Goal: Information Seeking & Learning: Learn about a topic

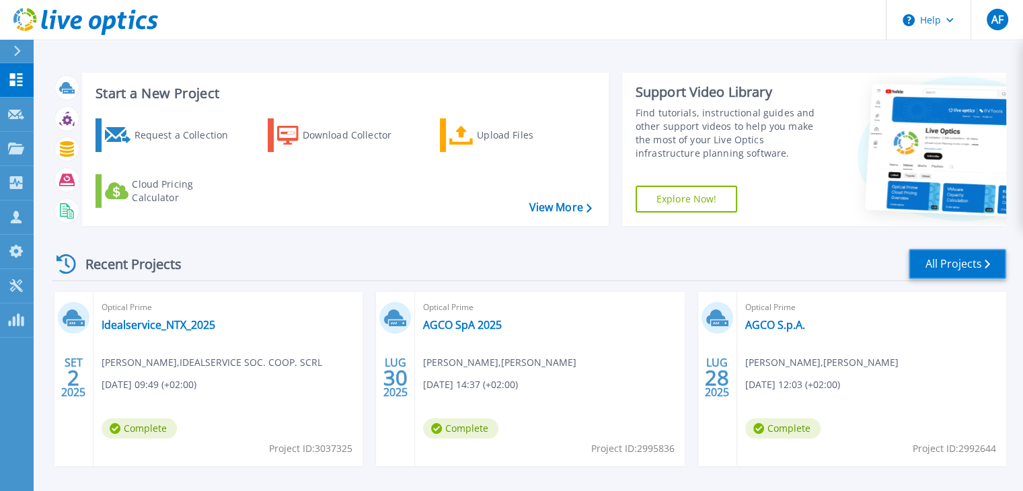
click at [931, 266] on link "All Projects" at bounding box center [956, 264] width 97 height 30
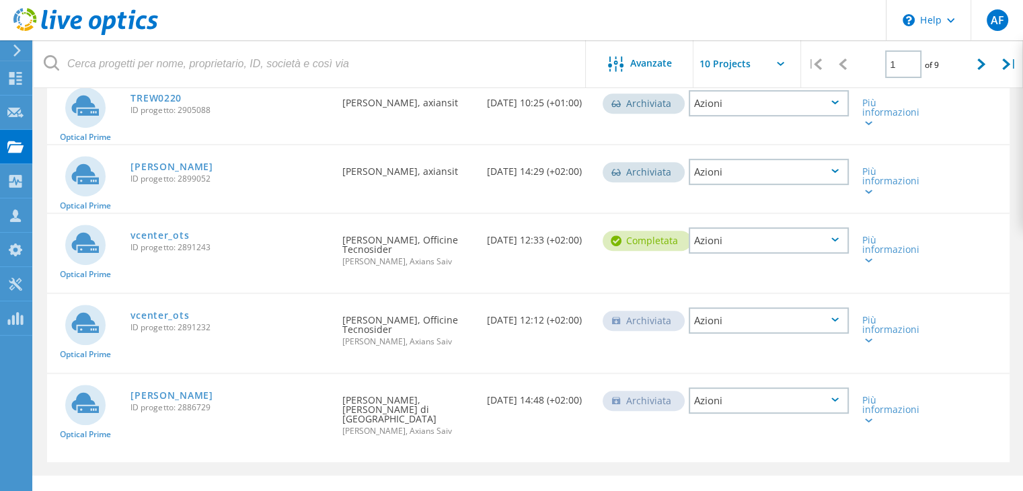
scroll to position [549, 0]
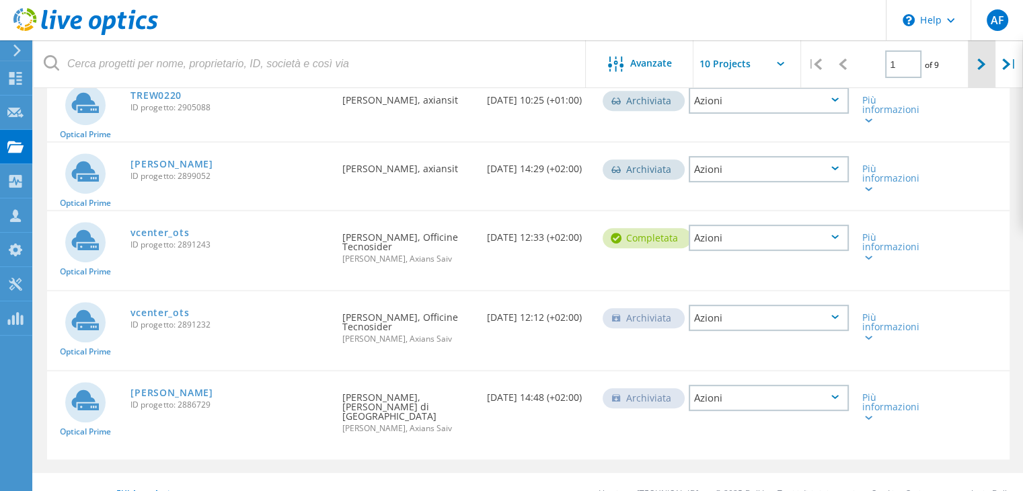
click at [982, 73] on div at bounding box center [982, 64] width 28 height 48
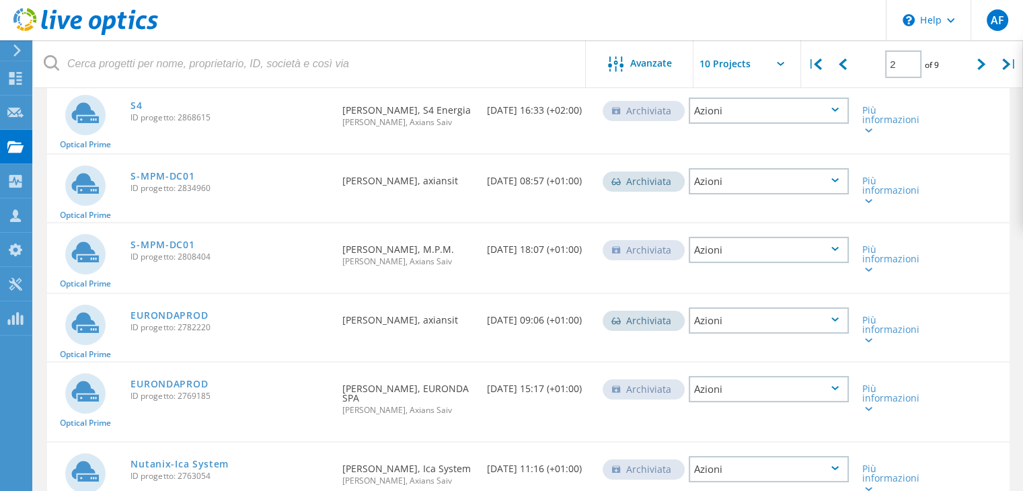
scroll to position [30, 0]
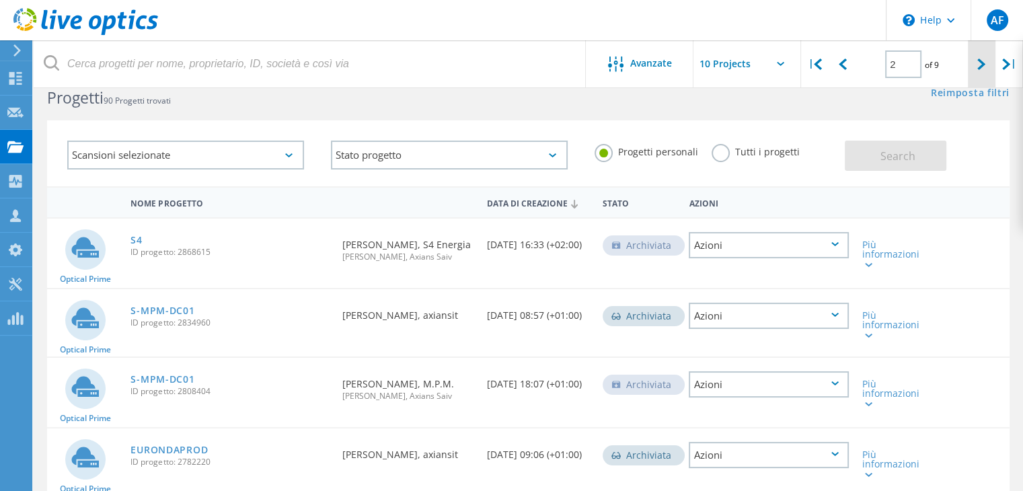
click at [971, 67] on div at bounding box center [982, 64] width 28 height 48
type input "3"
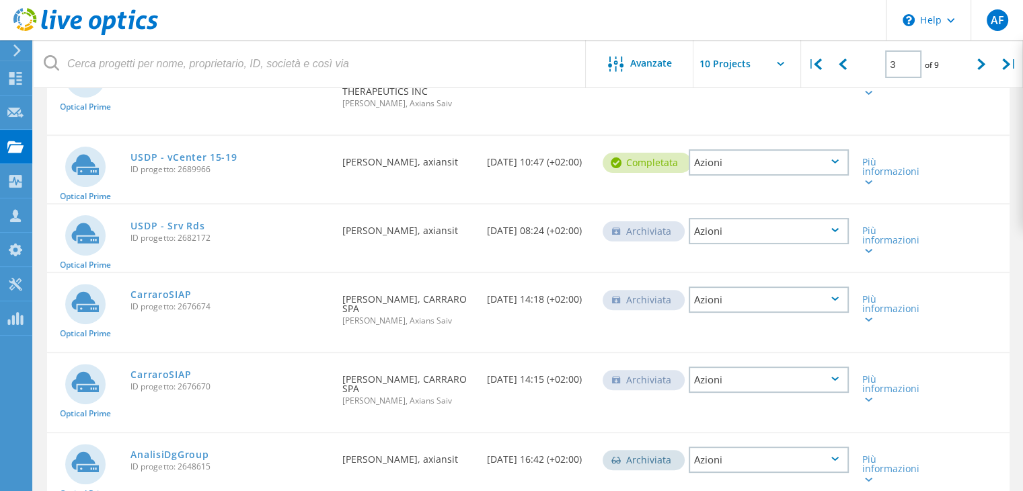
scroll to position [366, 0]
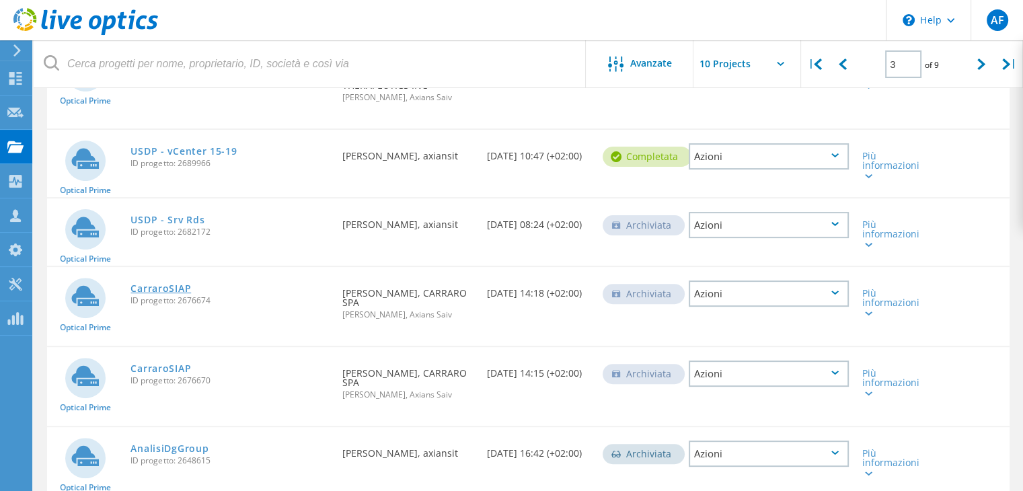
click at [154, 284] on link "CarraroSIAP" at bounding box center [160, 288] width 61 height 9
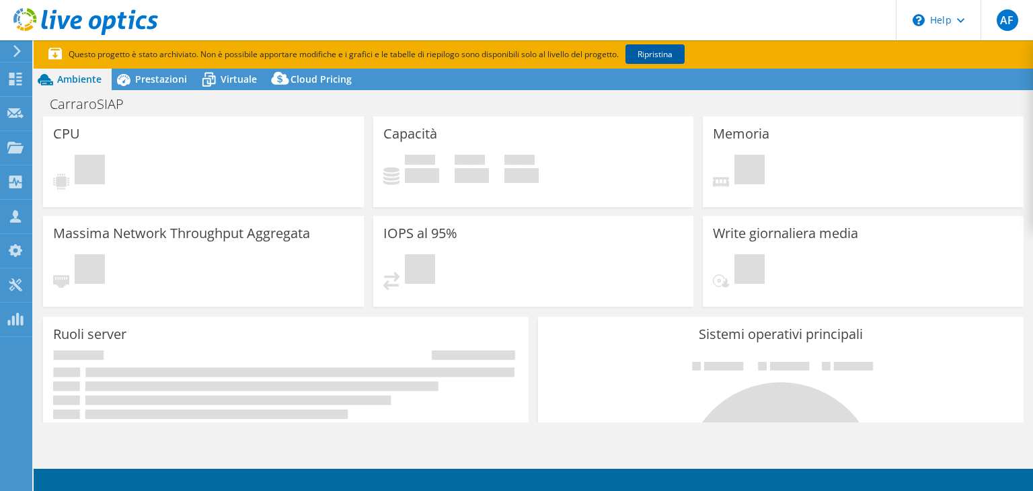
click at [675, 52] on link "Ripristina" at bounding box center [654, 53] width 59 height 19
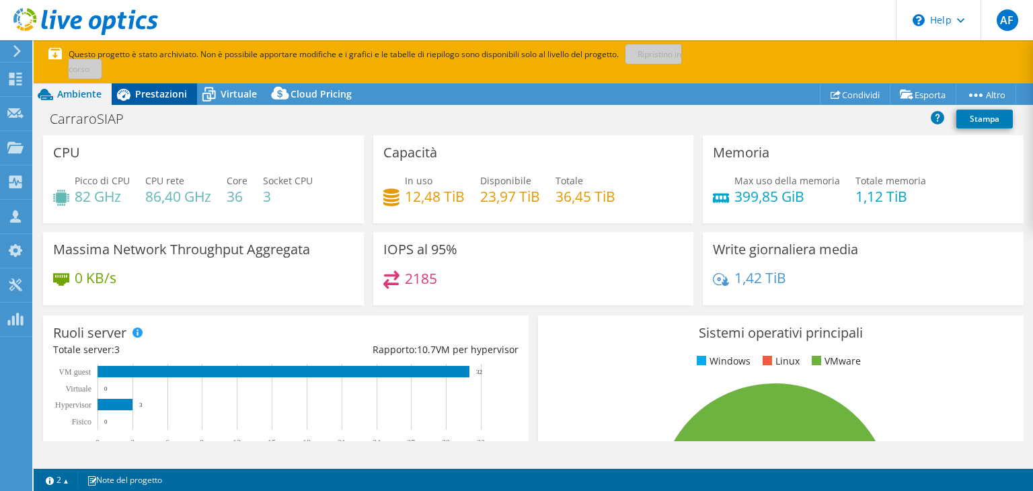
select select "EUFrankfurt"
select select "EUR"
click at [167, 100] on span "Prestazioni" at bounding box center [161, 93] width 52 height 13
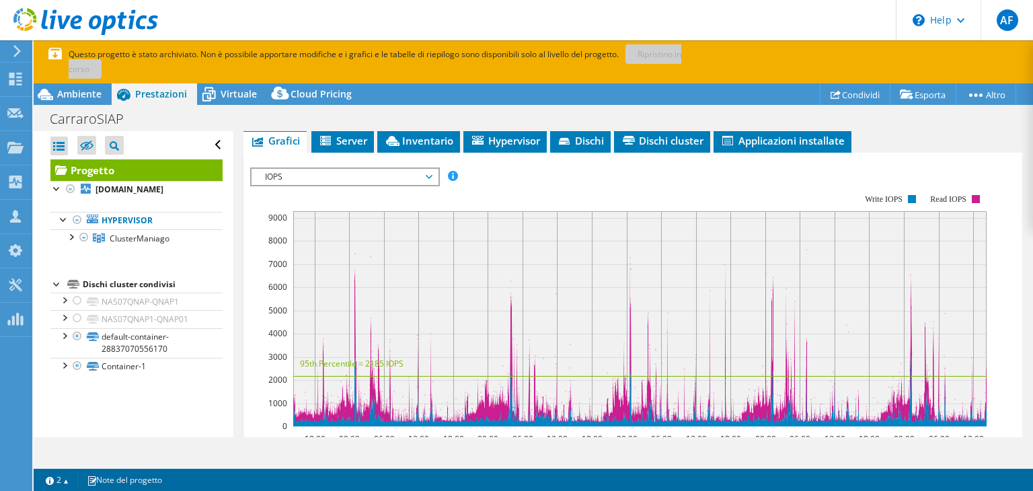
scroll to position [269, 0]
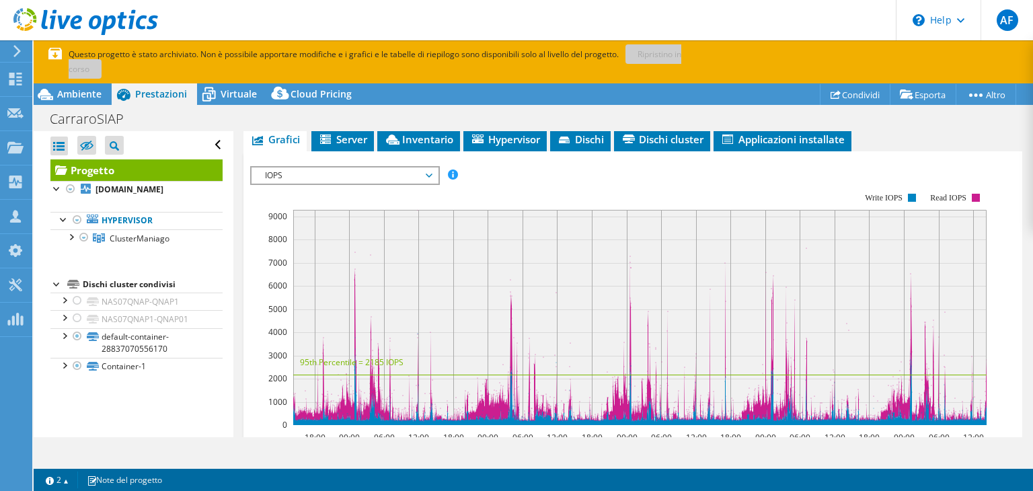
click at [411, 169] on span "IOPS" at bounding box center [344, 175] width 173 height 16
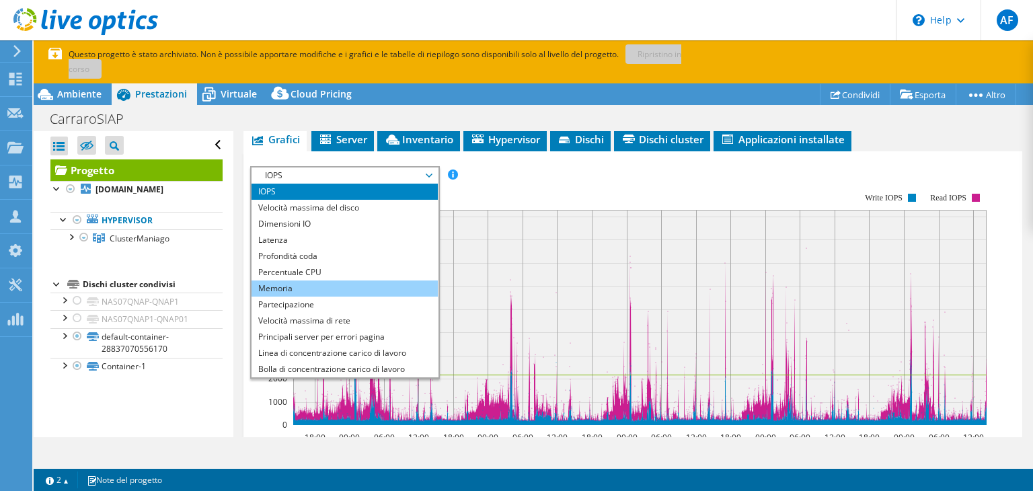
click at [353, 287] on li "Memoria" at bounding box center [344, 288] width 186 height 16
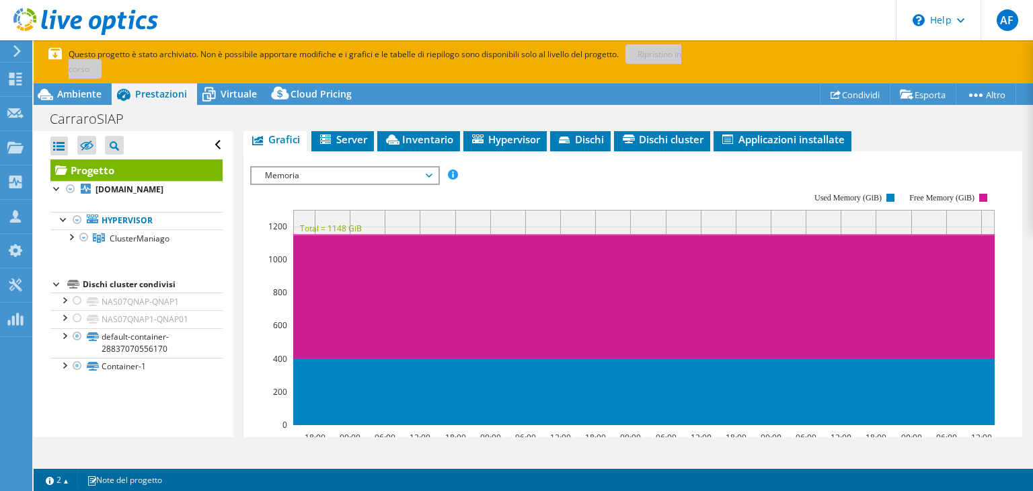
click at [424, 172] on span "Memoria" at bounding box center [344, 175] width 173 height 16
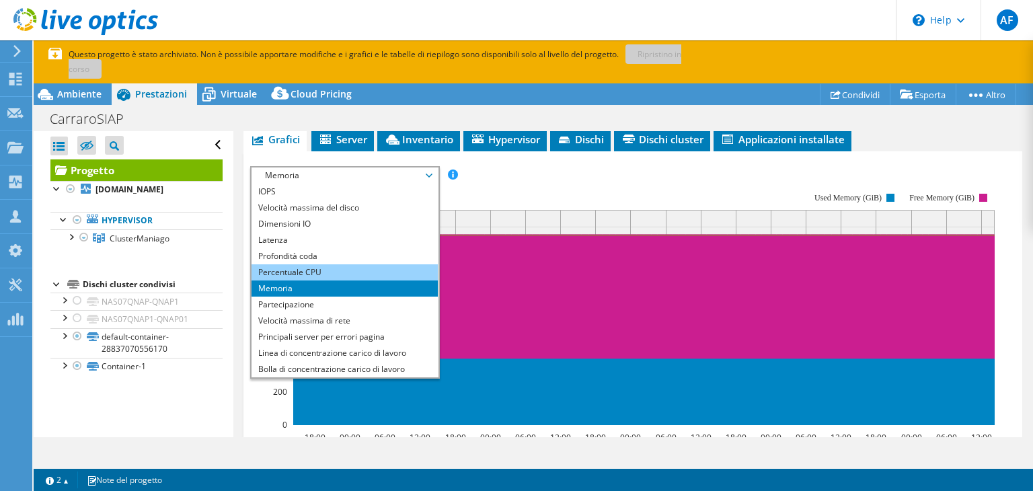
click at [354, 275] on li "Percentuale CPU" at bounding box center [344, 272] width 186 height 16
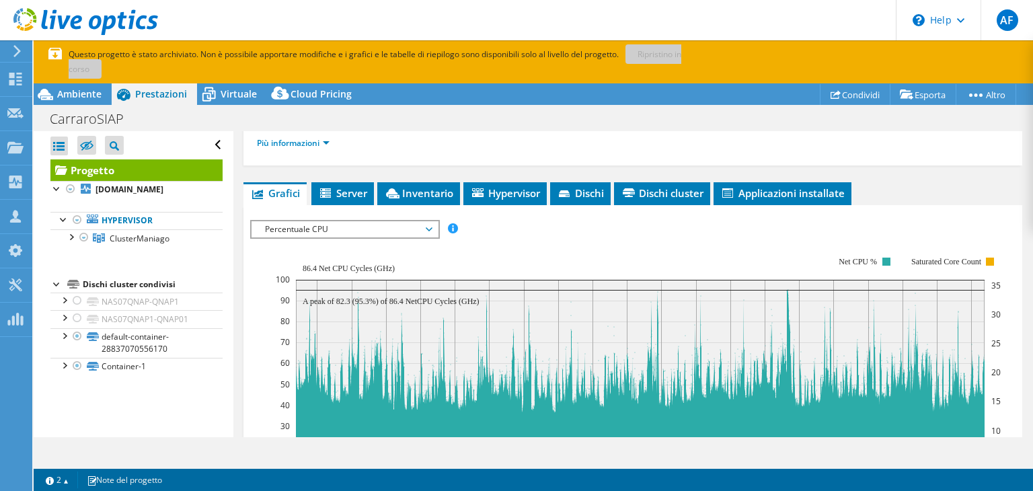
scroll to position [202, 0]
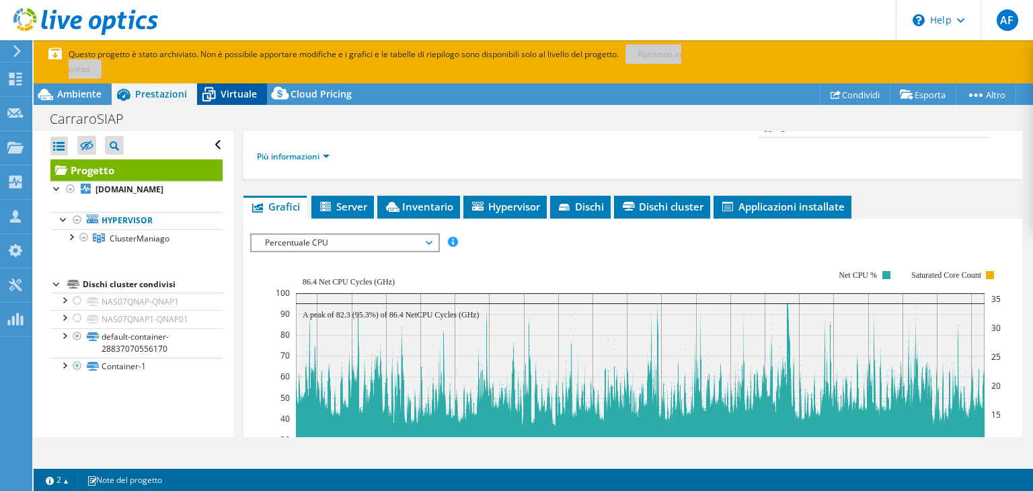
click at [248, 97] on span "Virtuale" at bounding box center [239, 93] width 36 height 13
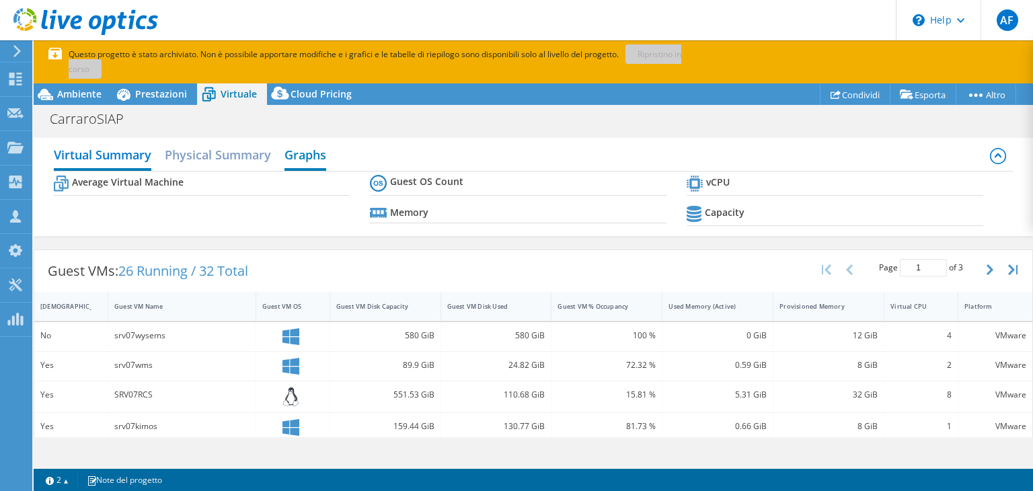
click at [318, 158] on h2 "Graphs" at bounding box center [305, 156] width 42 height 30
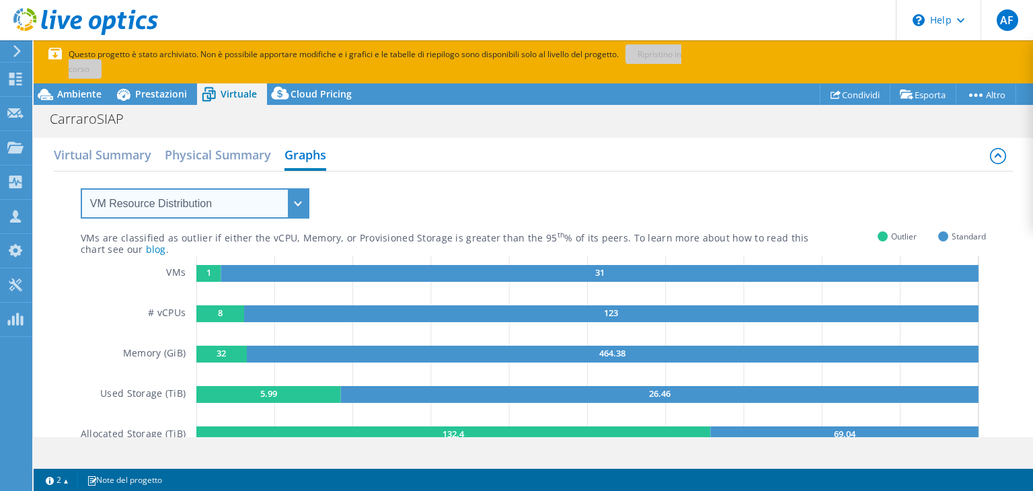
click at [292, 201] on select "VM Resource Distribution Provisioning Contrast Over Provisioning" at bounding box center [195, 203] width 229 height 30
select select "Over Provisioning"
click at [81, 188] on select "VM Resource Distribution Provisioning Contrast Over Provisioning" at bounding box center [195, 203] width 229 height 30
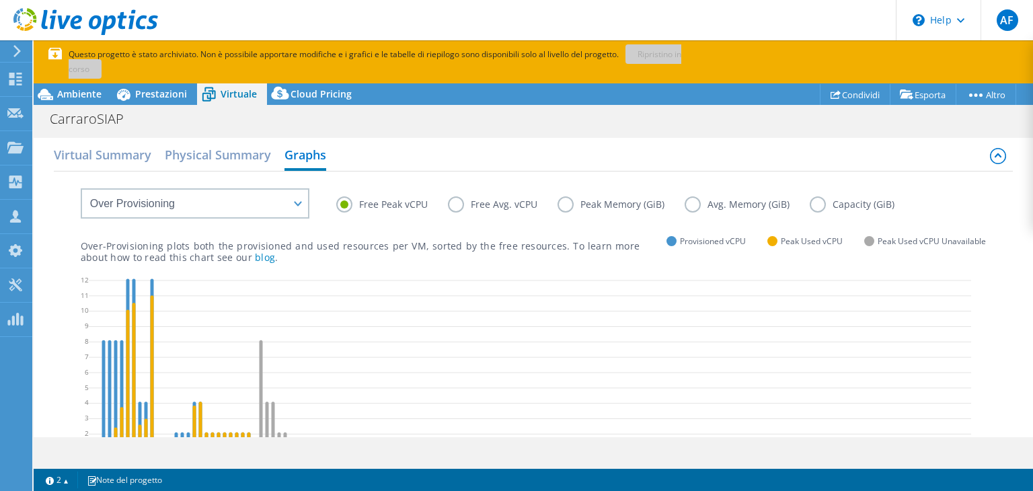
click at [453, 207] on label "Free Avg. vCPU" at bounding box center [503, 204] width 110 height 16
click at [0, 0] on input "Free Avg. vCPU" at bounding box center [0, 0] width 0 height 0
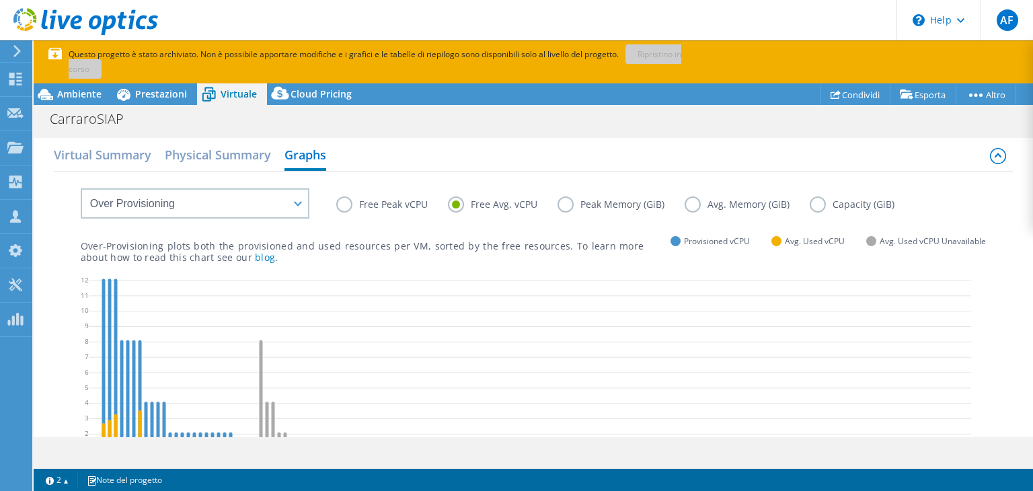
click at [561, 206] on label "Peak Memory (GiB)" at bounding box center [620, 204] width 127 height 16
click at [0, 0] on input "Peak Memory (GiB)" at bounding box center [0, 0] width 0 height 0
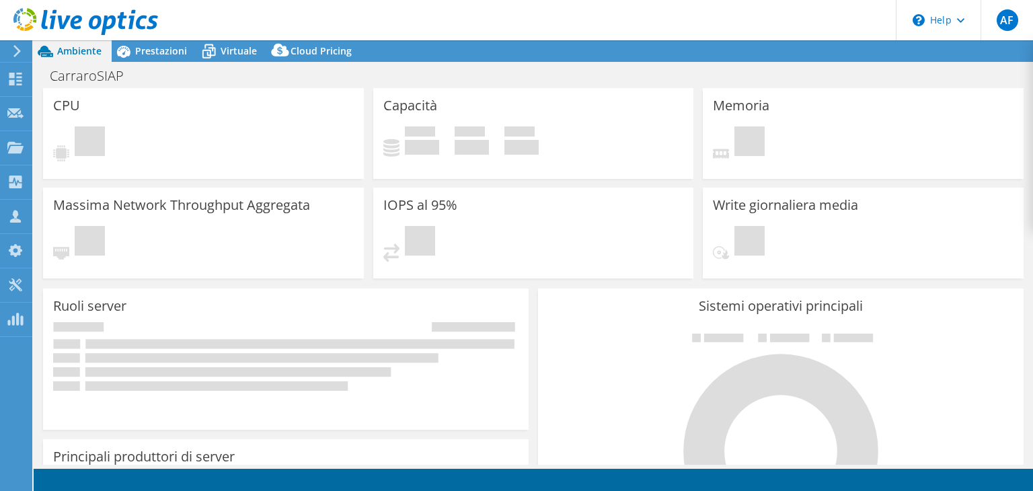
select select "EUFrankfurt"
